Goal: Task Accomplishment & Management: Manage account settings

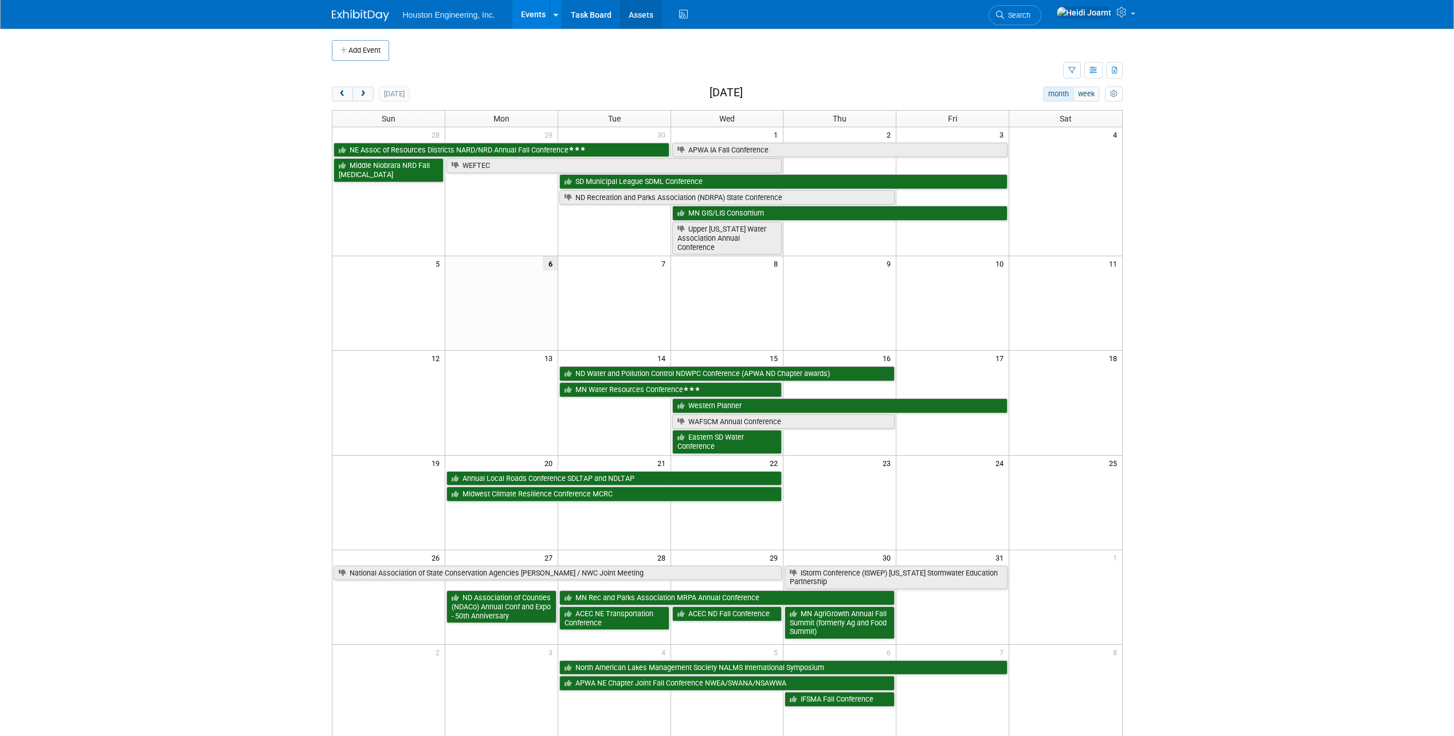
click at [635, 24] on link "Assets" at bounding box center [641, 14] width 42 height 29
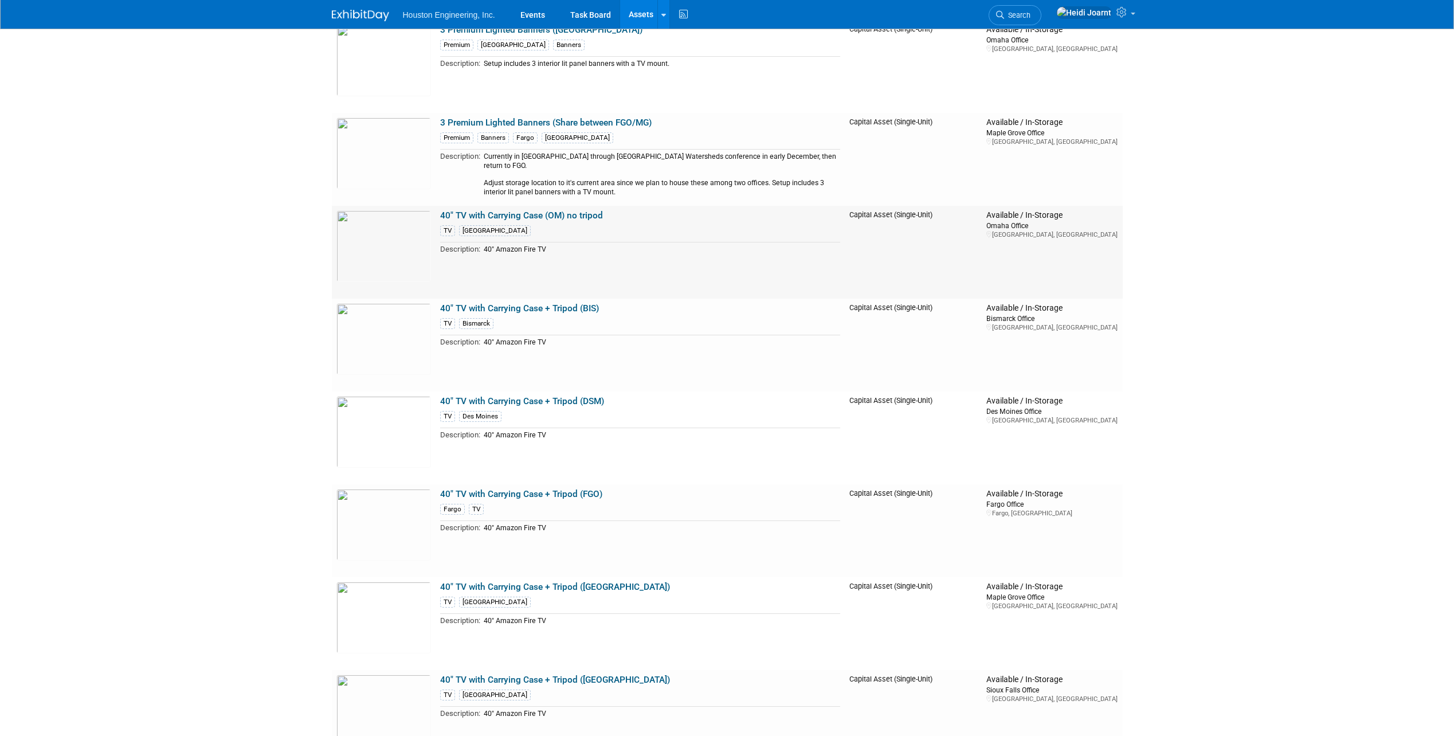
scroll to position [516, 0]
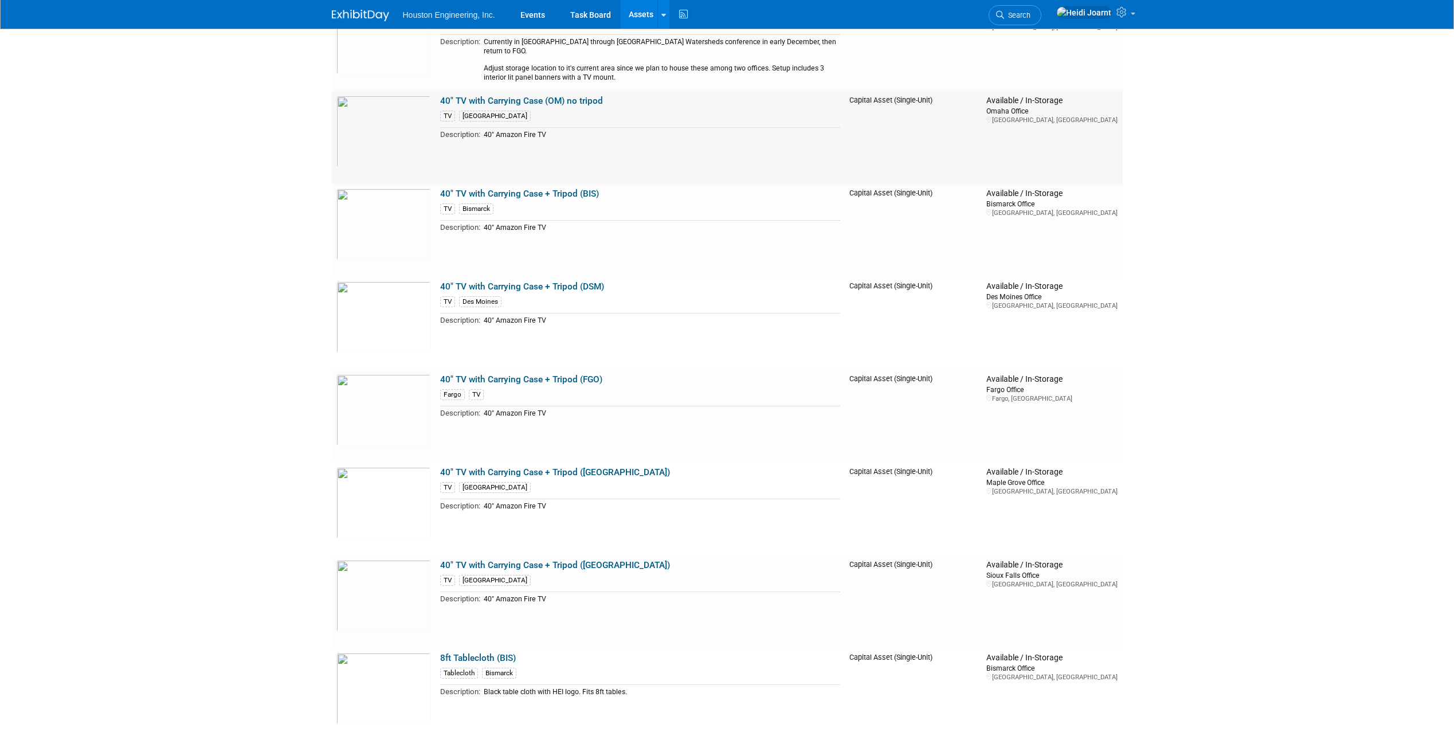
click at [581, 97] on link "40" TV with Carrying Case (OM) no tripod" at bounding box center [521, 101] width 163 height 10
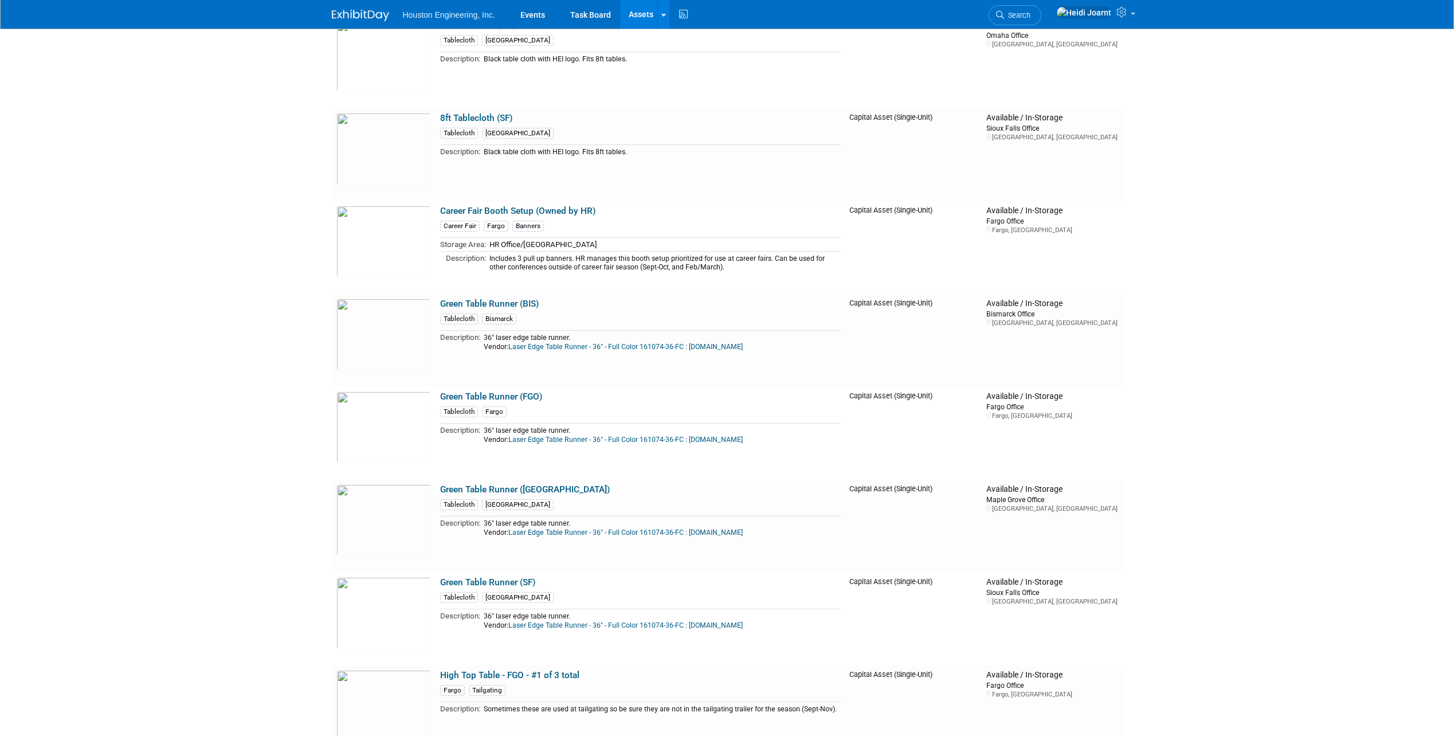
scroll to position [1948, 0]
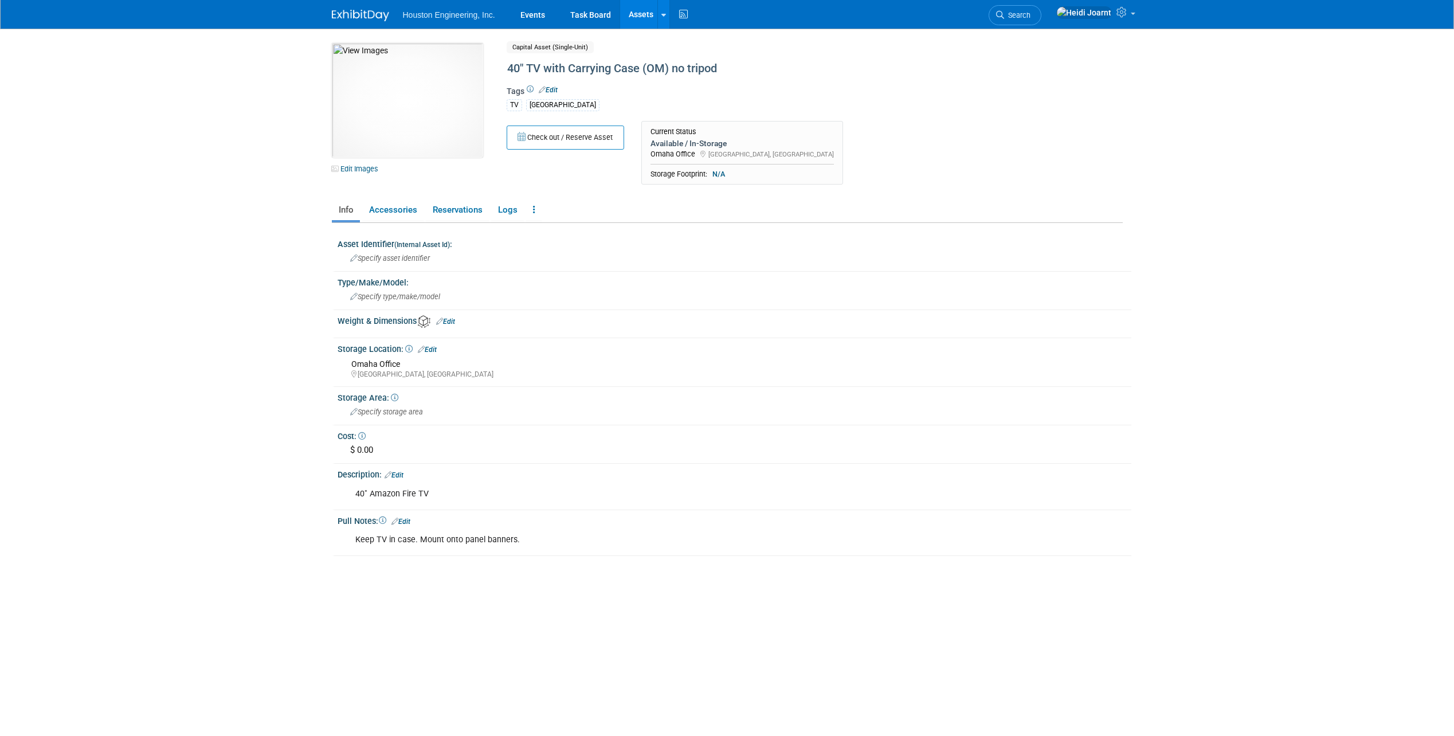
click at [403, 519] on link "Edit" at bounding box center [400, 521] width 19 height 8
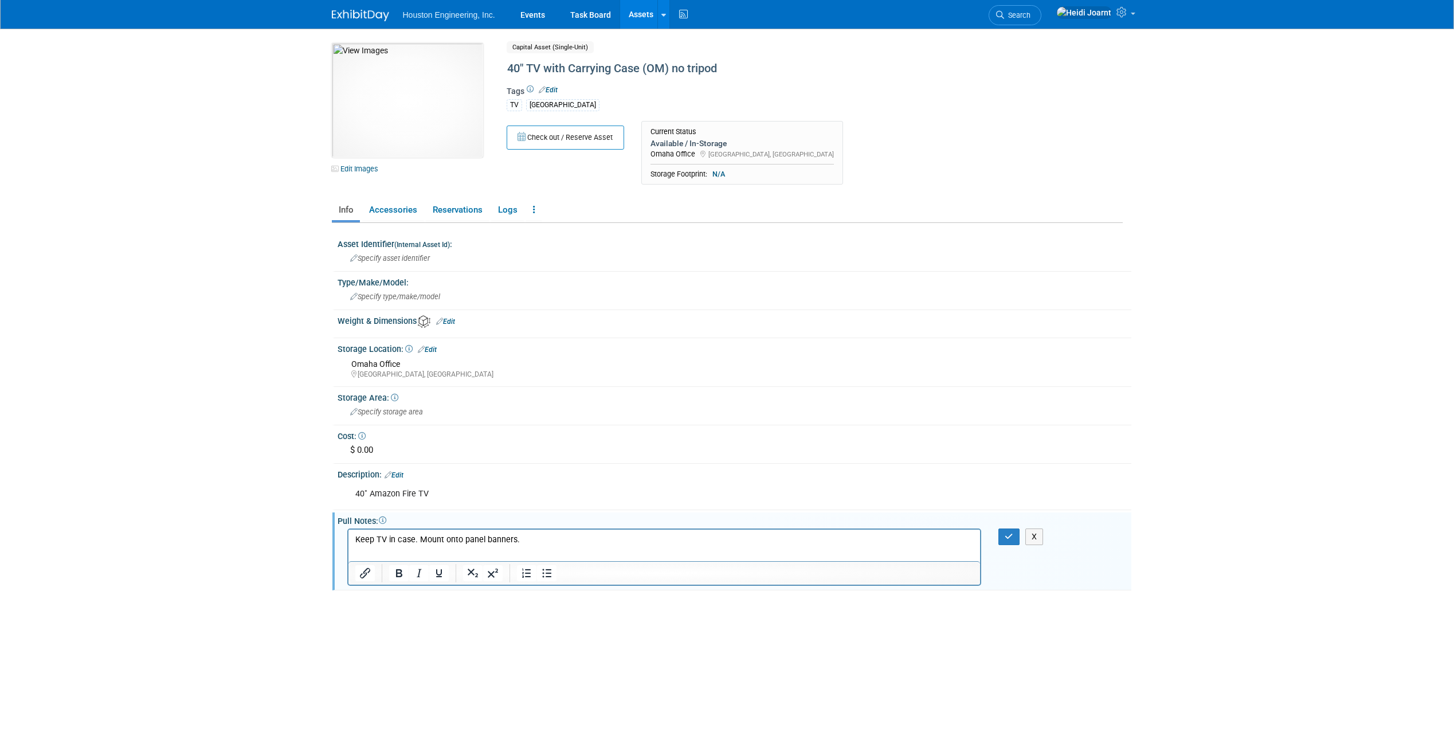
click at [547, 538] on p "Keep TV in case. Mount onto panel banners." at bounding box center [664, 539] width 619 height 11
click at [1014, 540] on button "button" at bounding box center [1008, 536] width 21 height 17
